Goal: Task Accomplishment & Management: Book appointment/travel/reservation

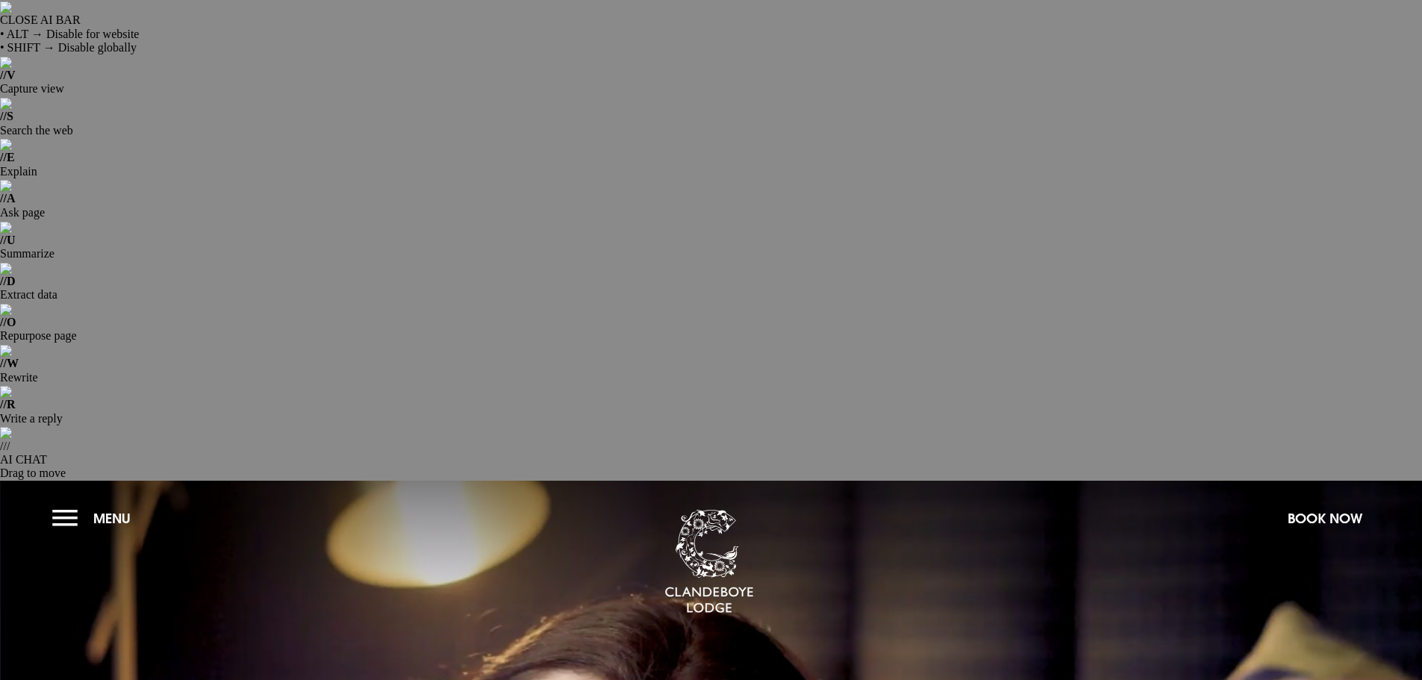
click at [65, 502] on button "Menu" at bounding box center [95, 518] width 86 height 32
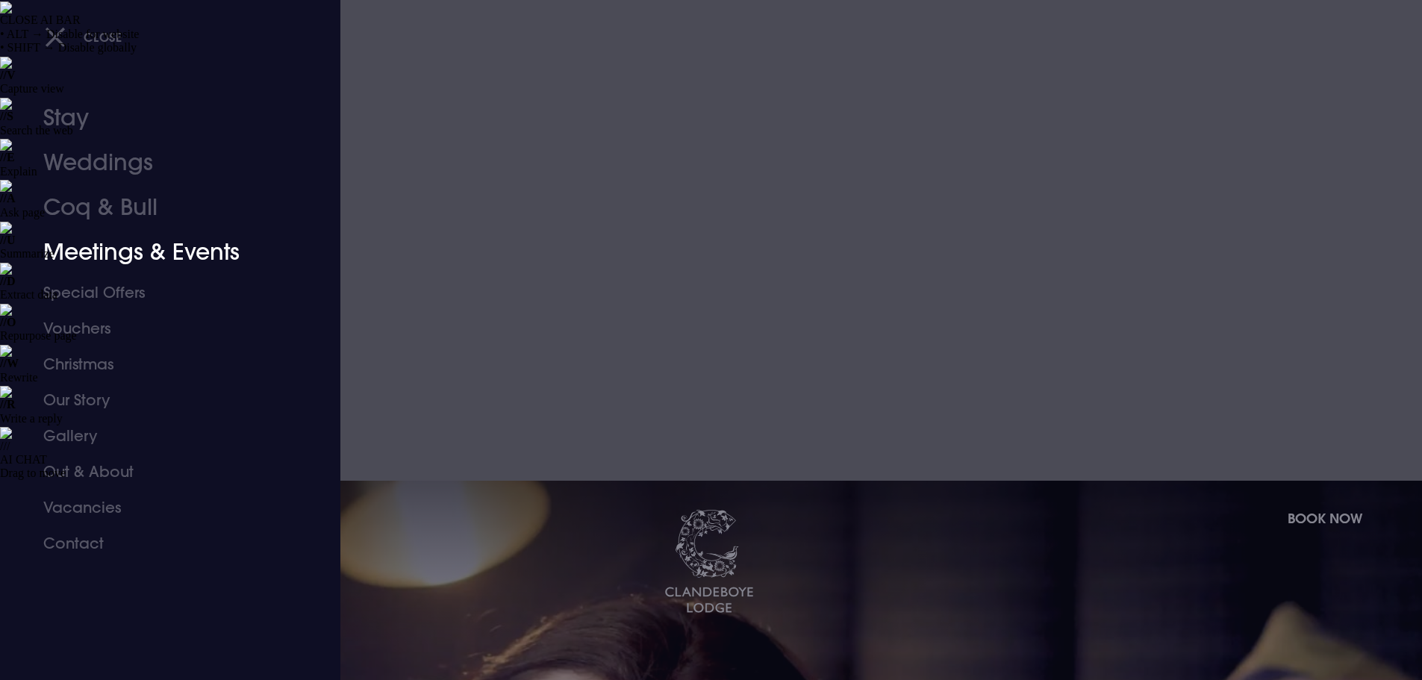
drag, startPoint x: 109, startPoint y: 266, endPoint x: 382, endPoint y: 263, distance: 273.2
click at [109, 266] on link "Meetings & Events" at bounding box center [161, 252] width 236 height 45
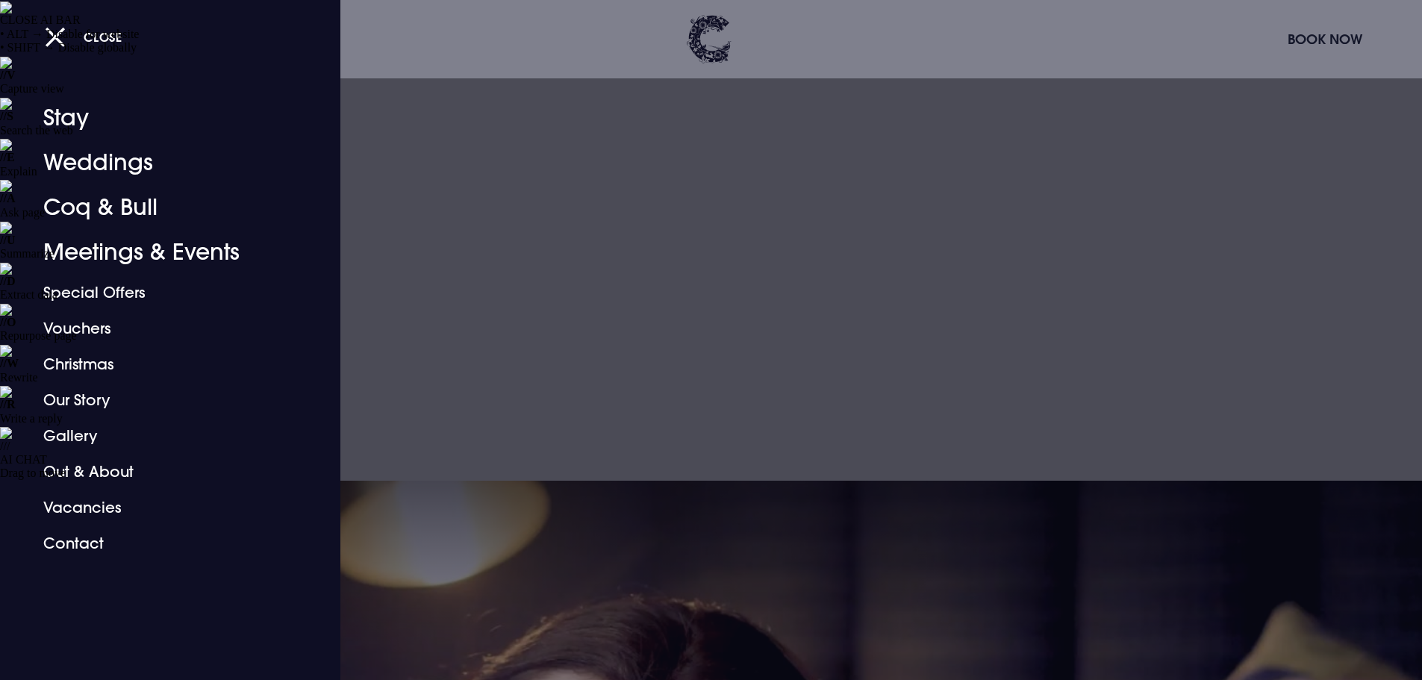
scroll to position [448, 0]
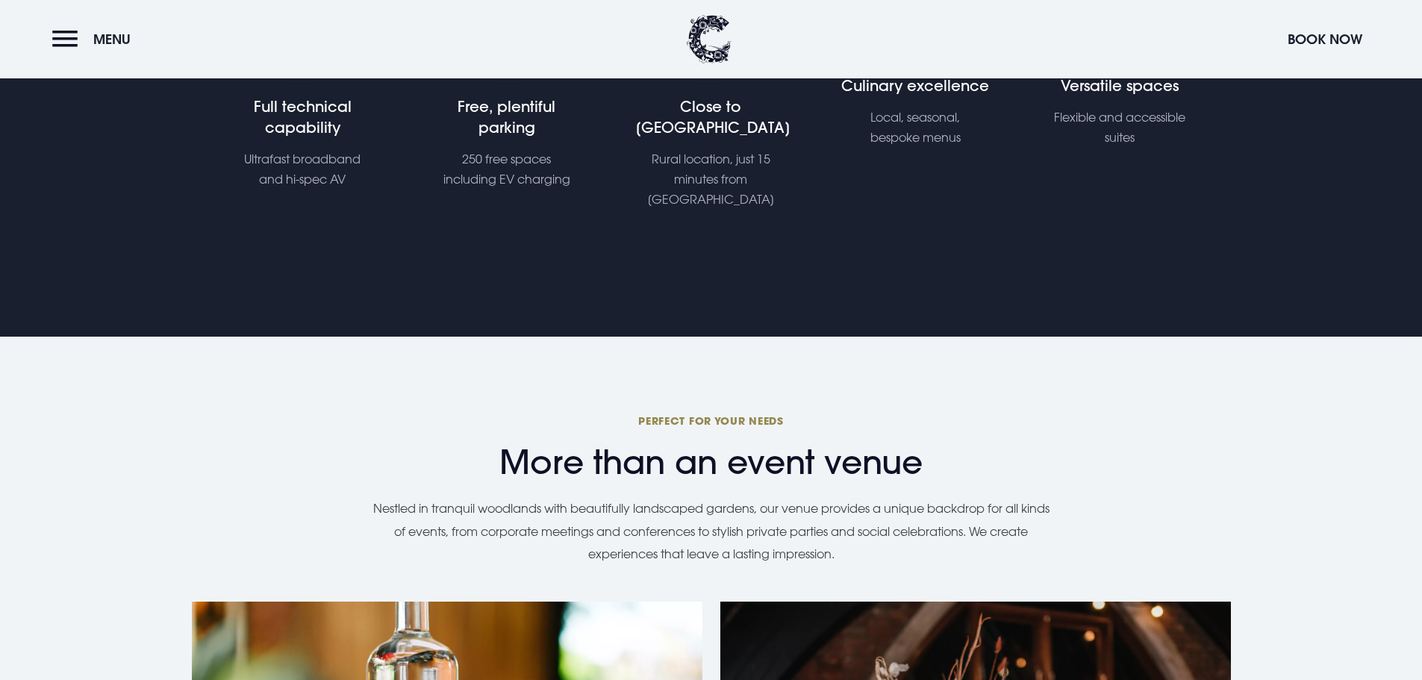
scroll to position [1344, 0]
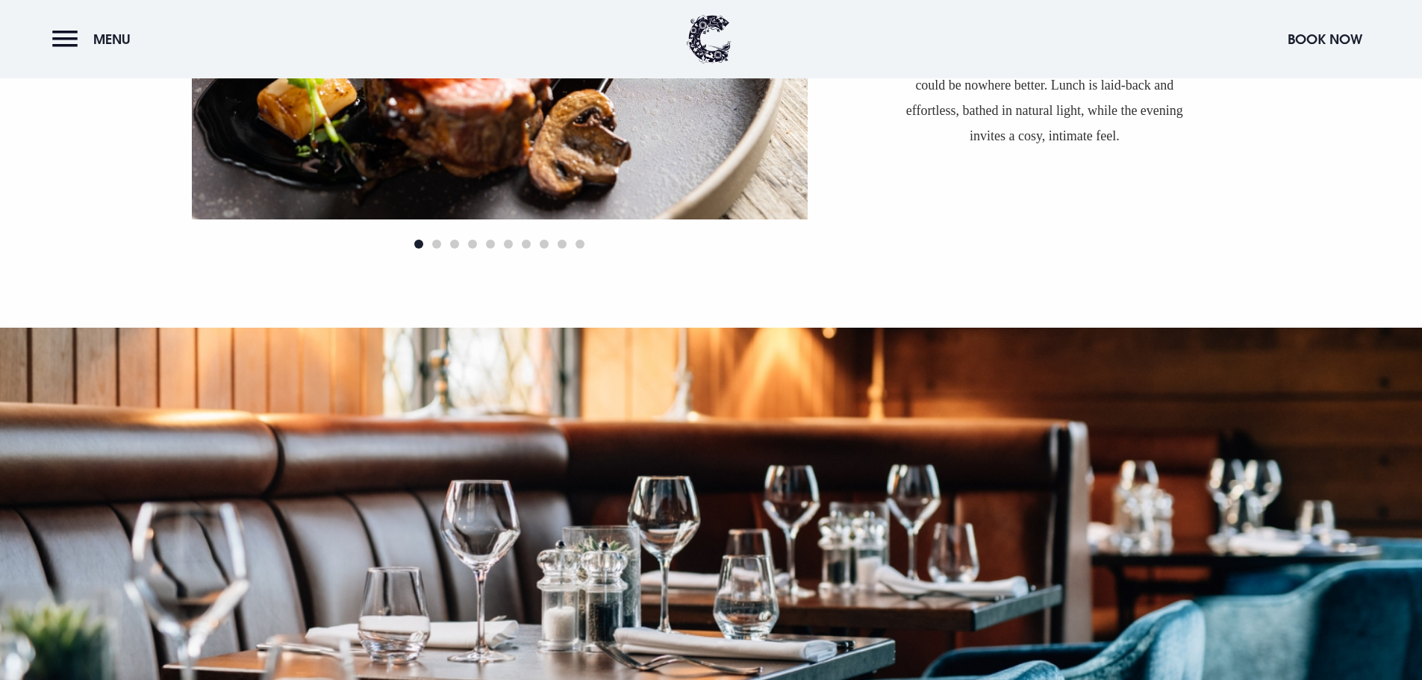
scroll to position [1792, 0]
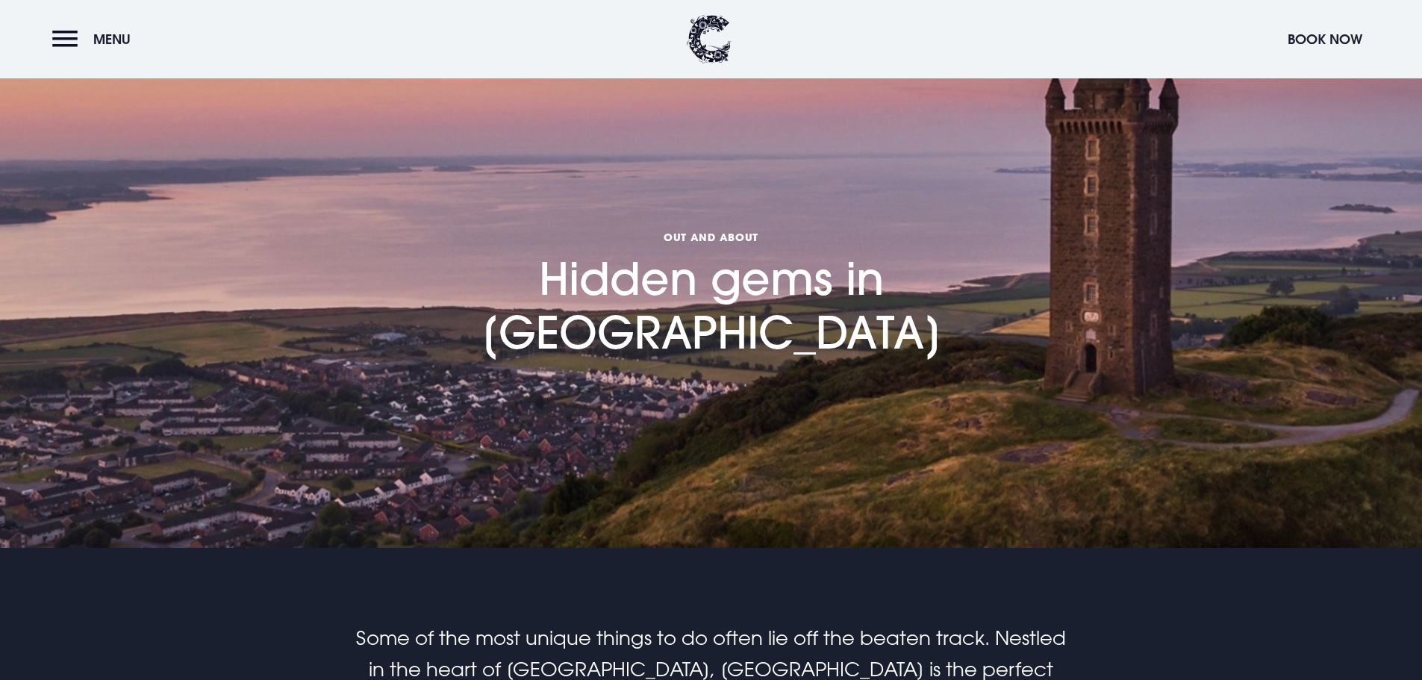
scroll to position [597, 0]
